Goal: Find contact information: Find contact information

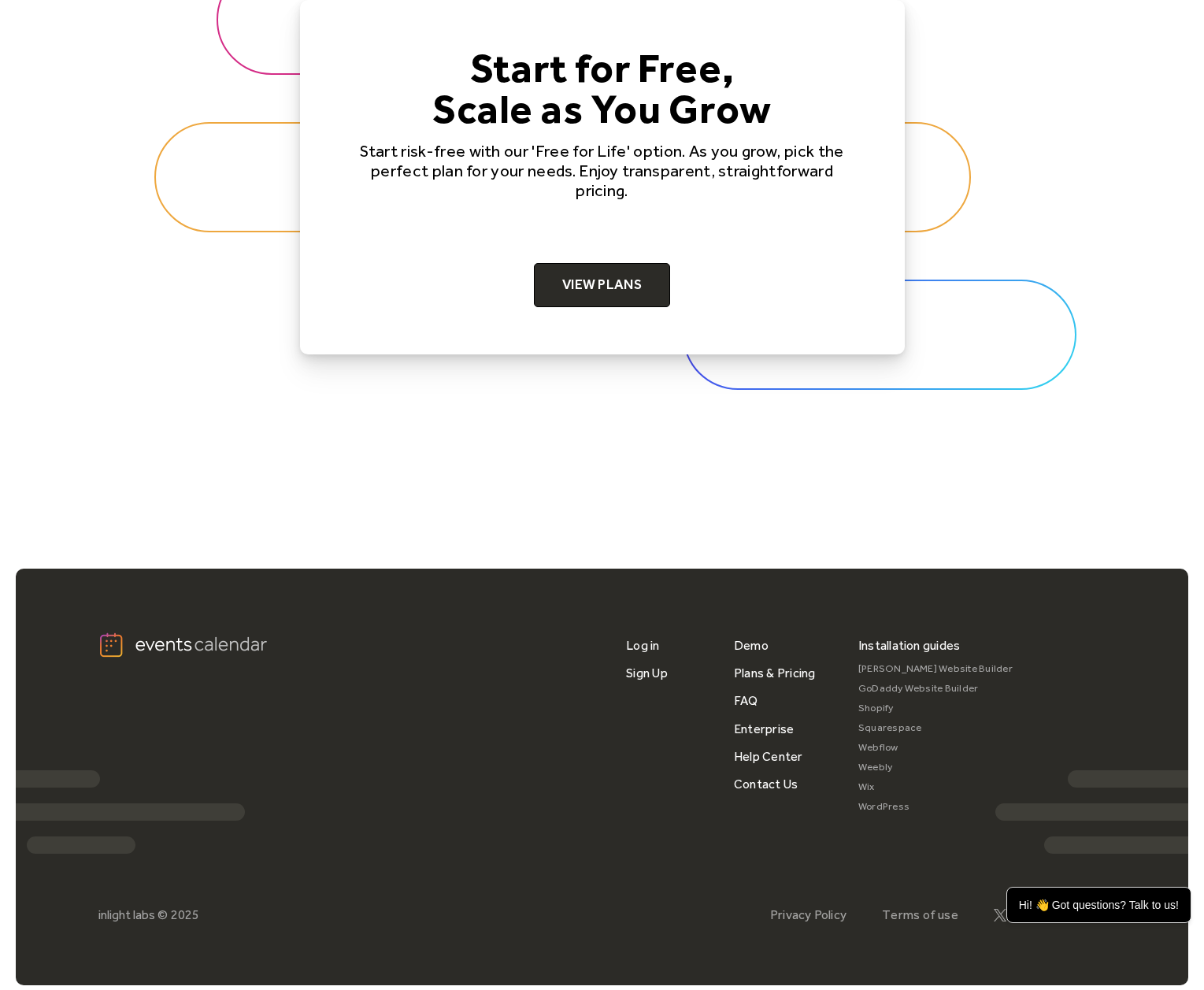
scroll to position [4947, 0]
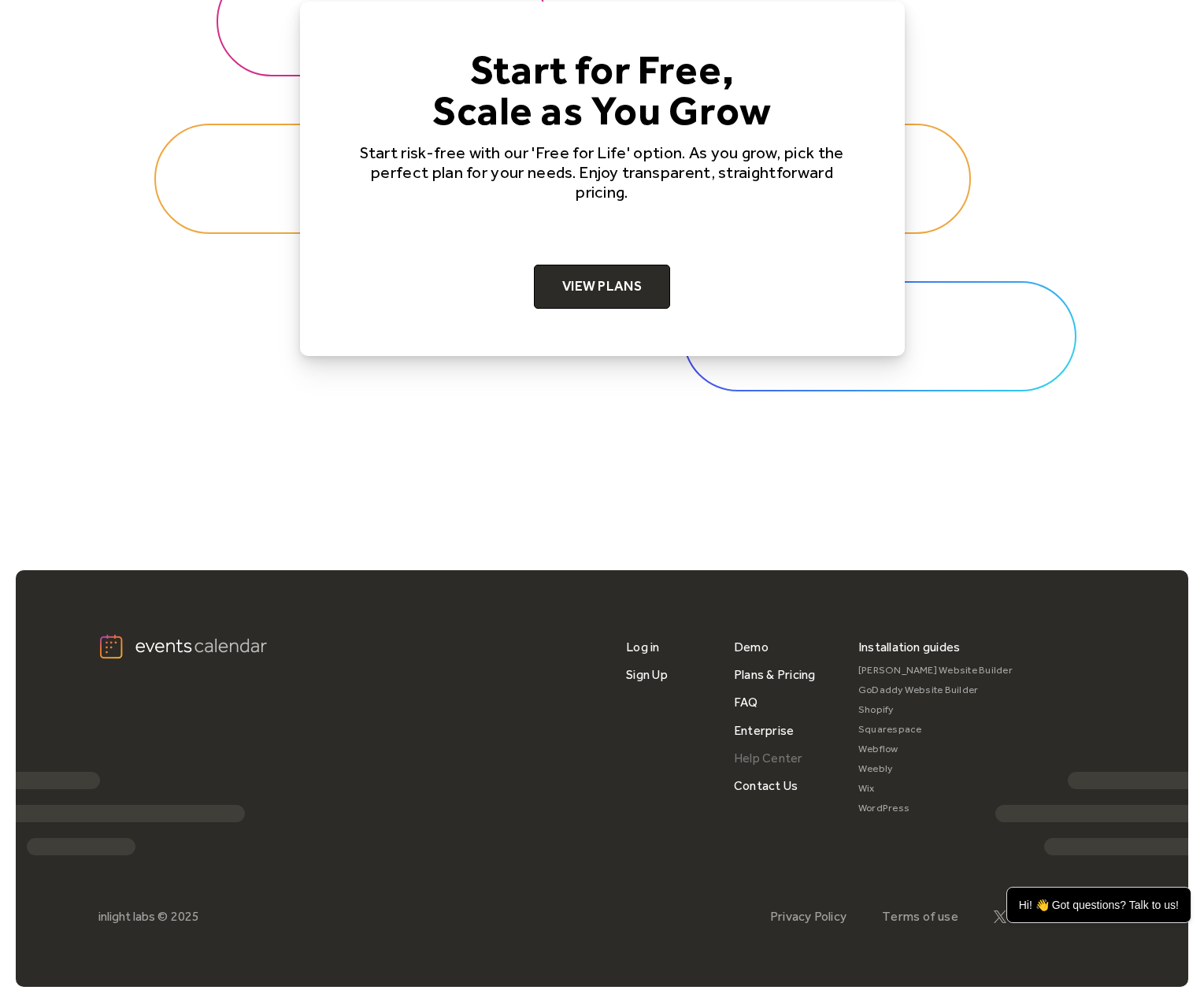
click at [758, 745] on link "Help Center" at bounding box center [768, 758] width 69 height 28
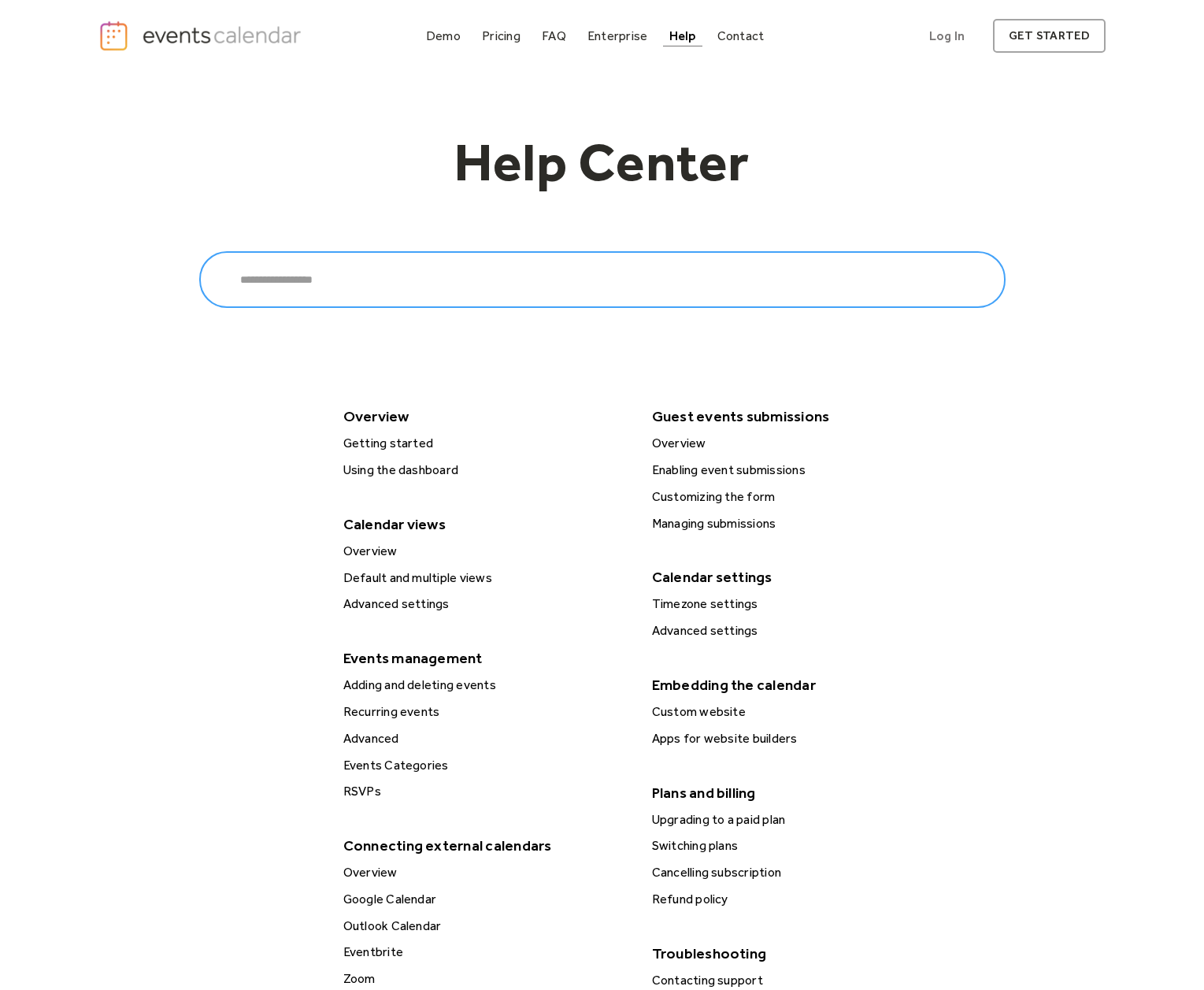
click at [577, 280] on input "Search" at bounding box center [602, 280] width 806 height 57
type input "*******"
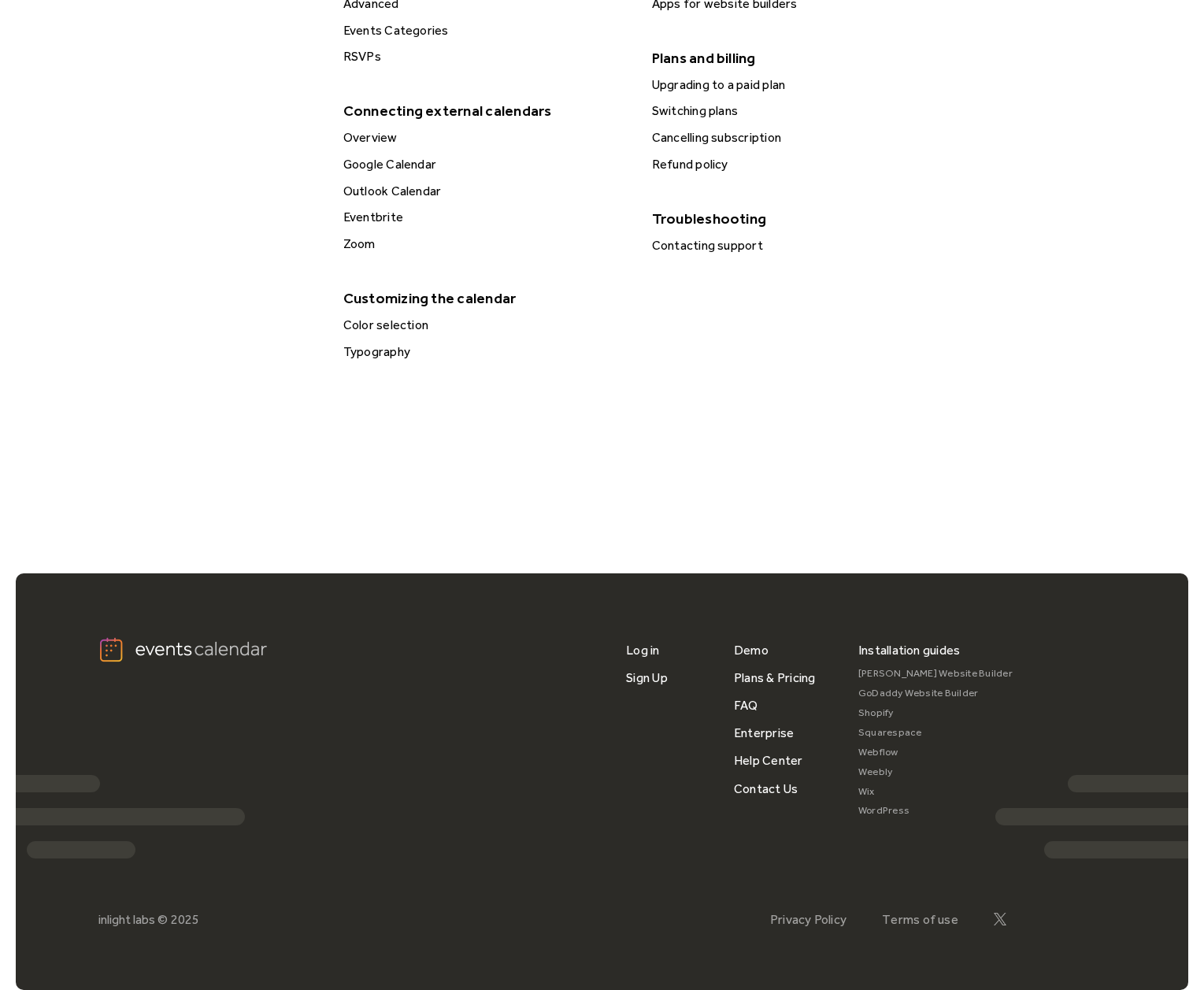
scroll to position [733, 0]
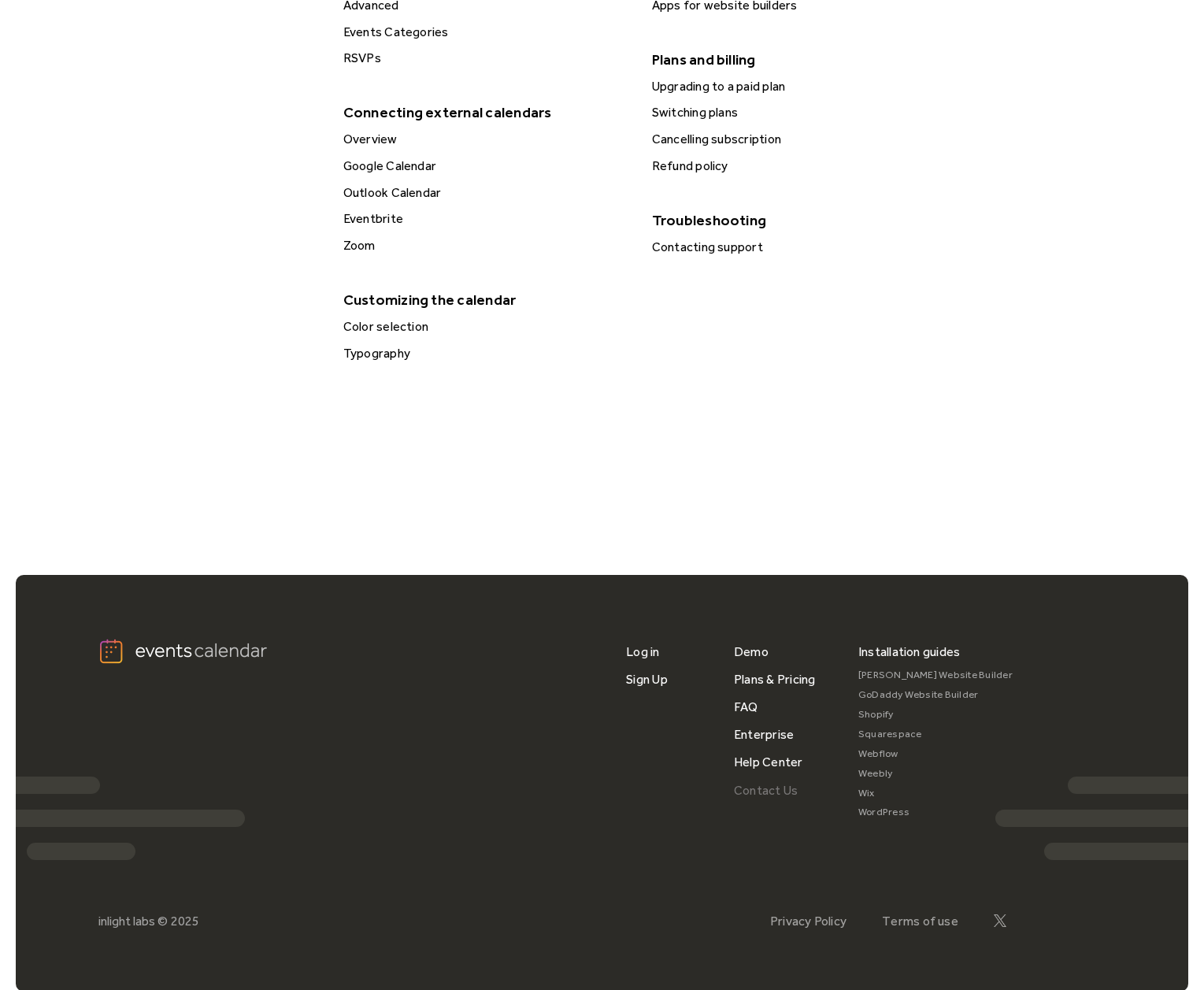
click at [755, 776] on link "Contact Us" at bounding box center [766, 790] width 64 height 28
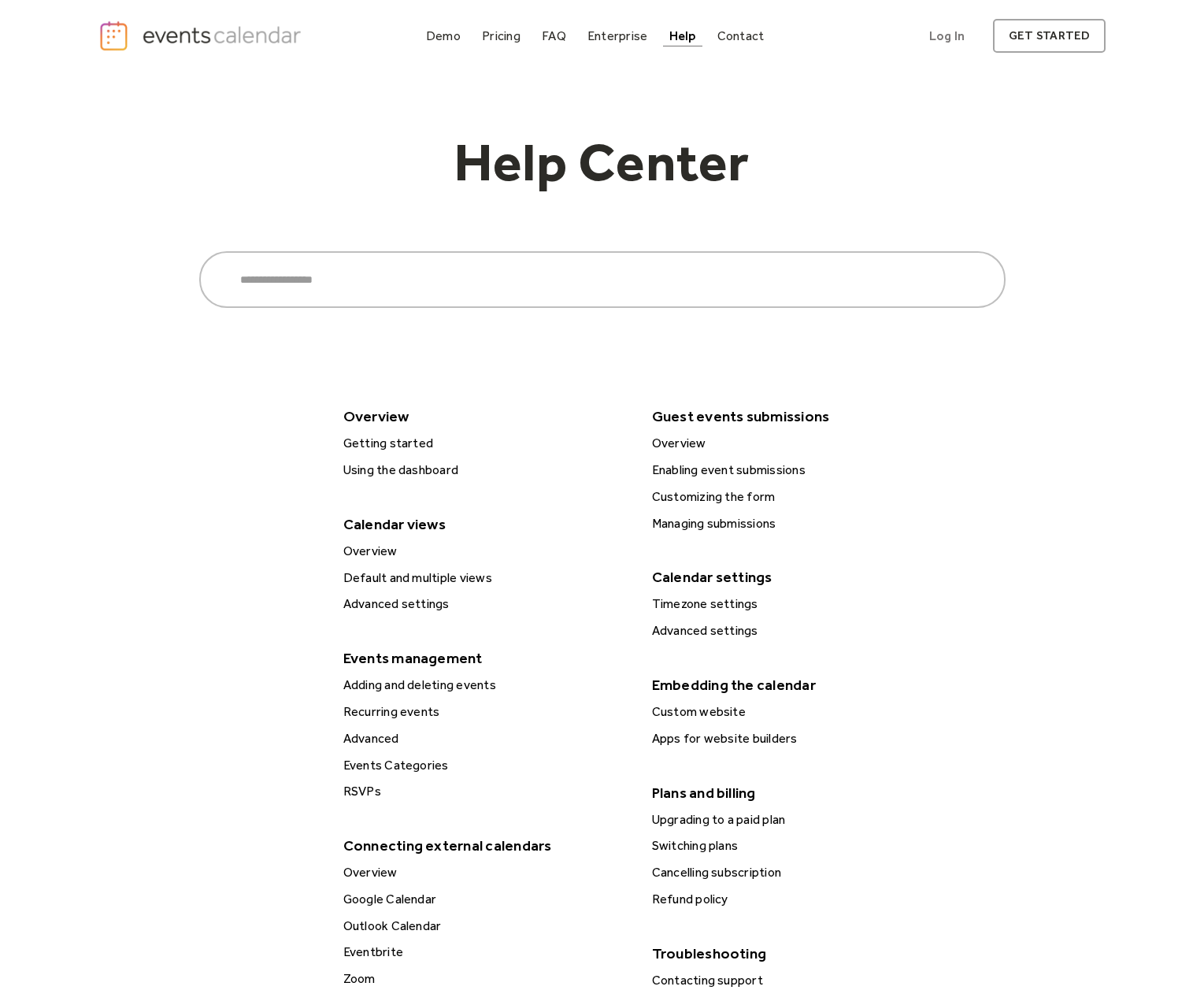
scroll to position [0, 0]
click at [940, 40] on link "Log In" at bounding box center [946, 35] width 67 height 34
